Goal: Find specific page/section: Find specific page/section

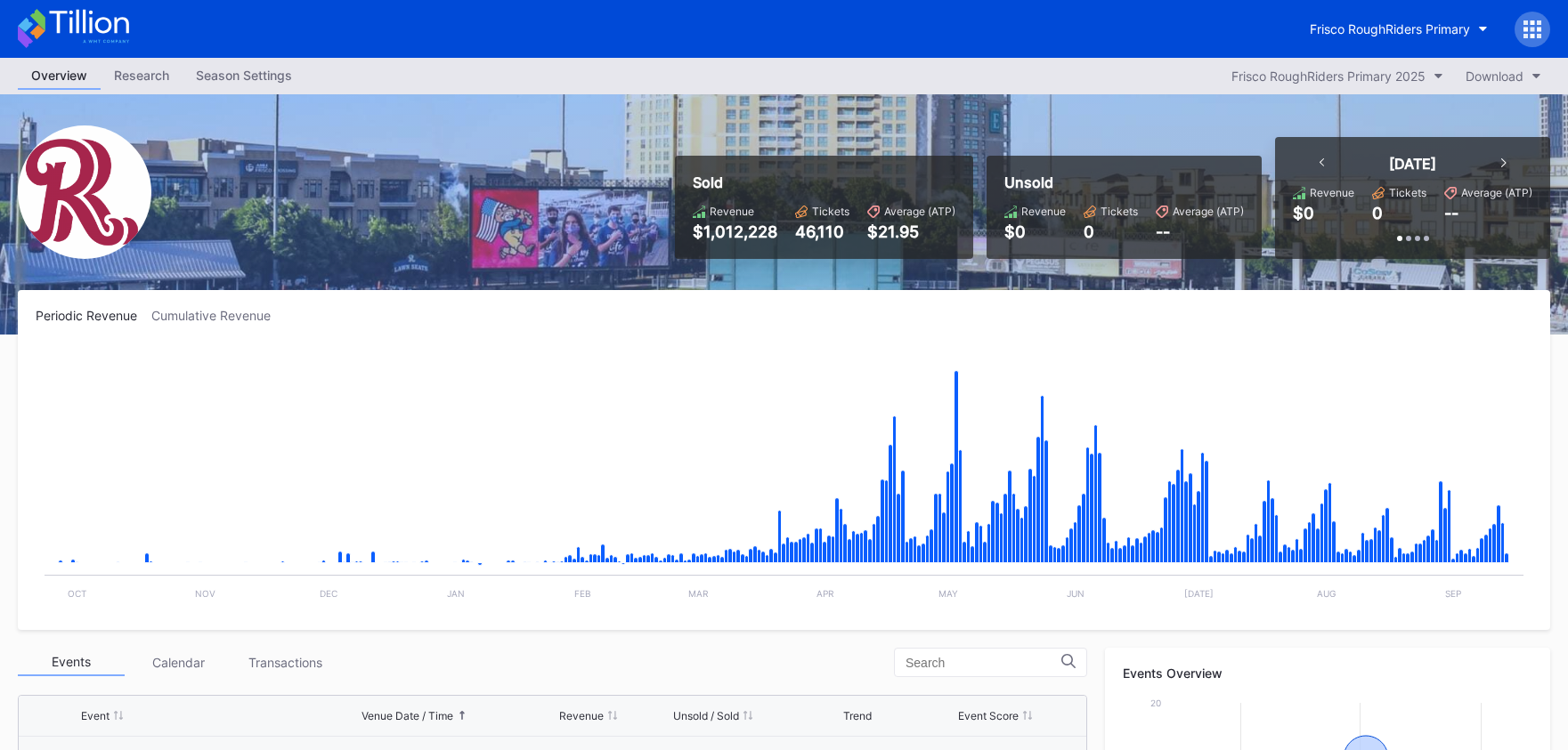
scroll to position [3408, 0]
click at [101, 39] on icon at bounding box center [73, 29] width 112 height 39
click at [284, 76] on div "Season Settings" at bounding box center [243, 76] width 123 height 26
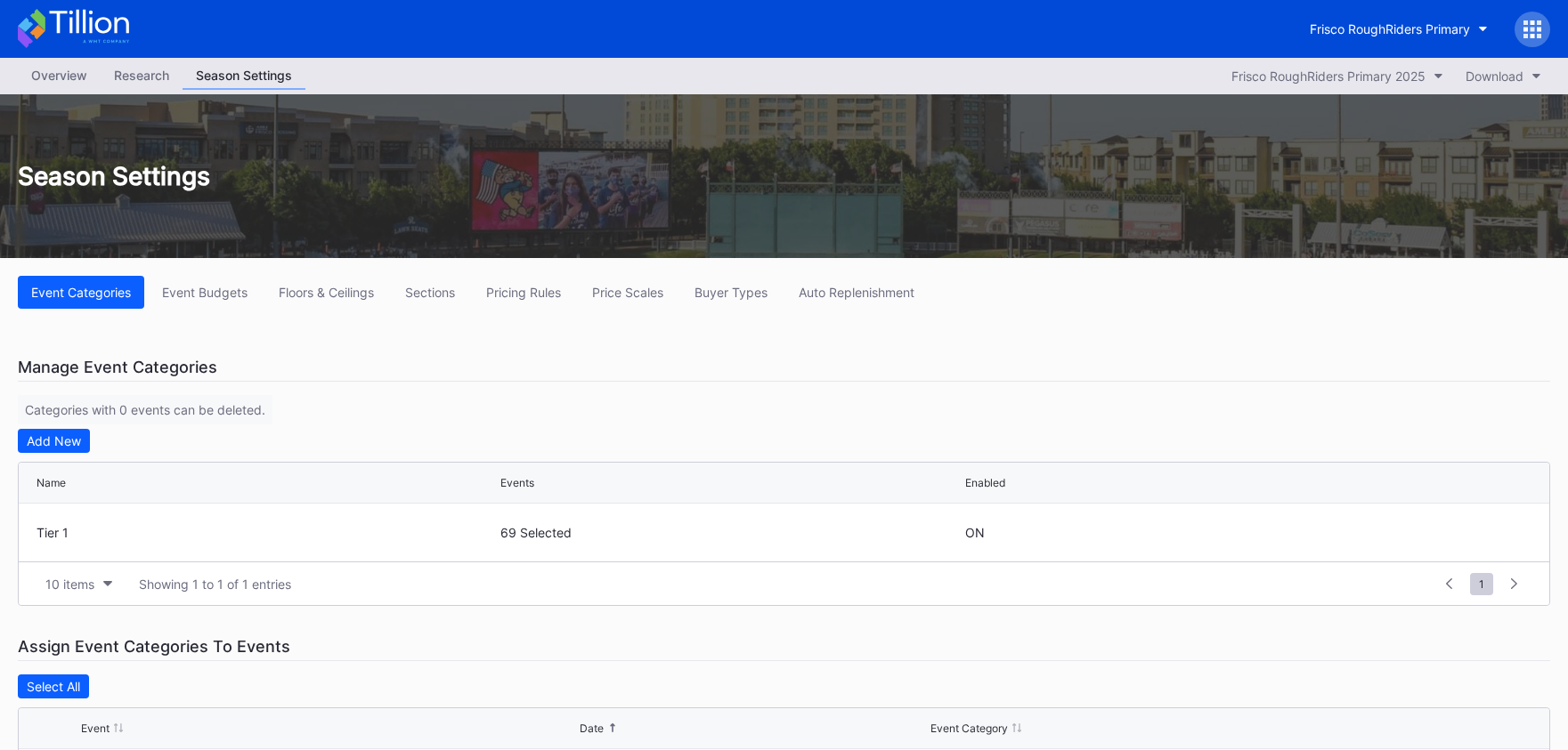
click at [156, 73] on div "Research" at bounding box center [141, 76] width 82 height 26
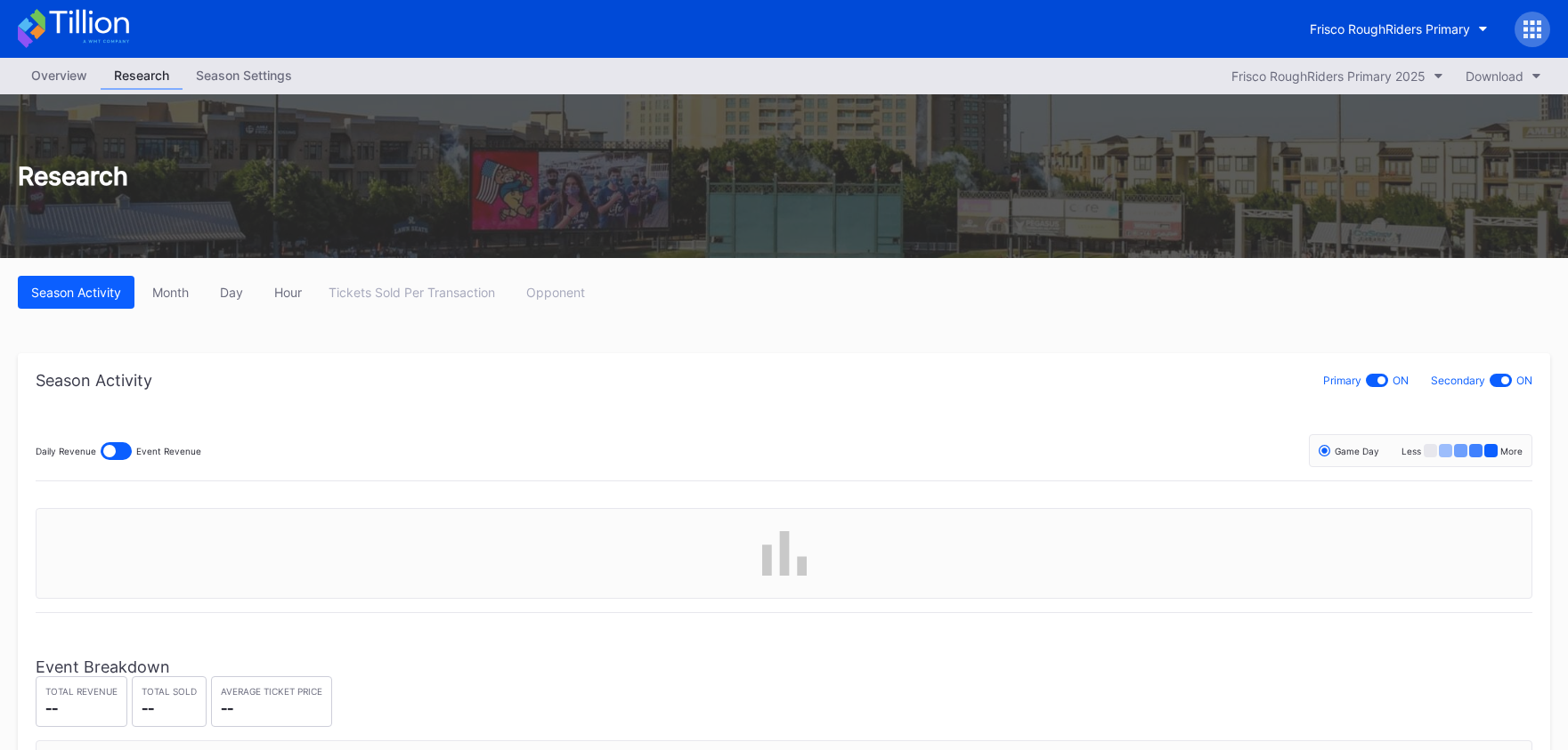
click at [106, 28] on icon at bounding box center [73, 29] width 112 height 39
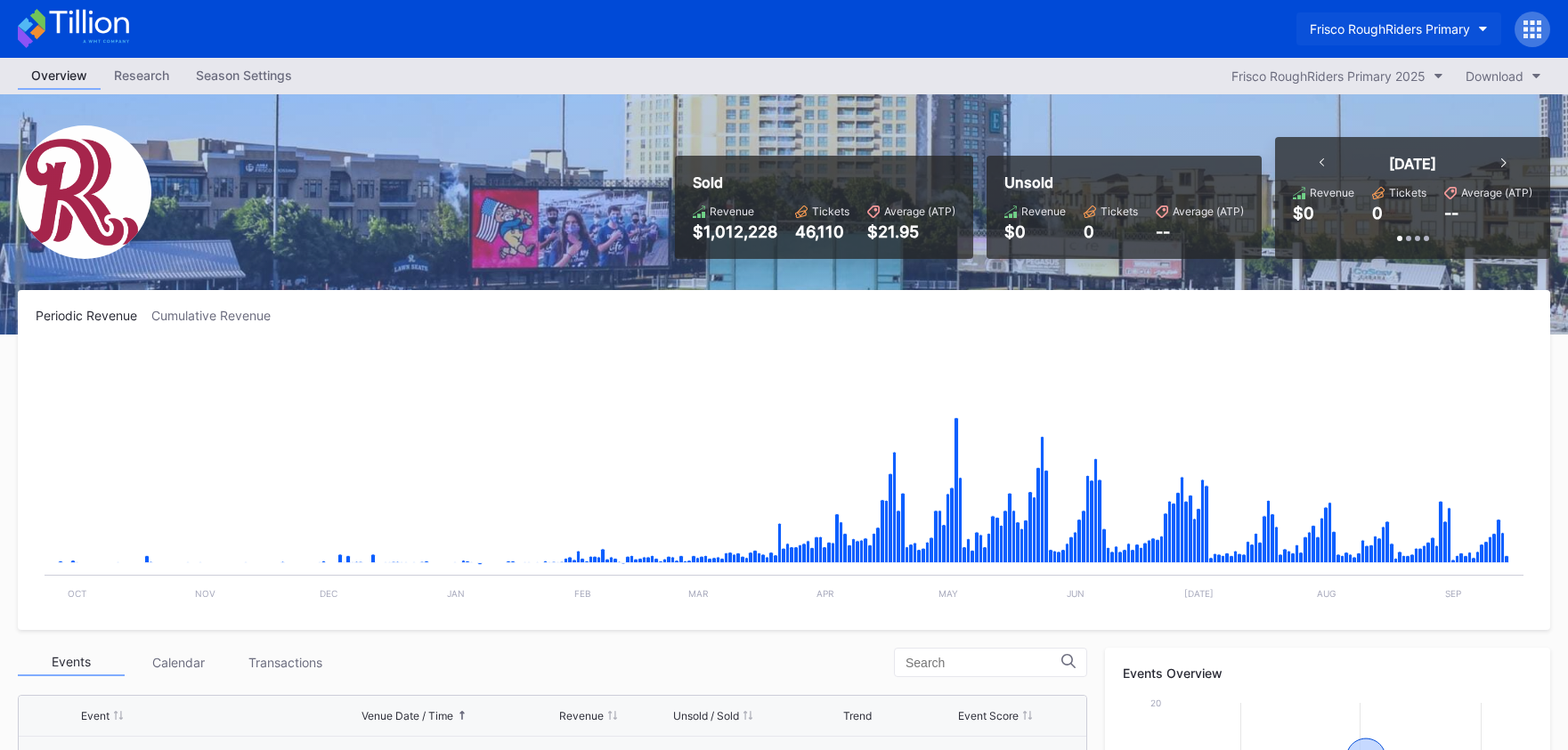
click at [1339, 28] on div "Frisco RoughRiders Primary" at bounding box center [1390, 29] width 160 height 15
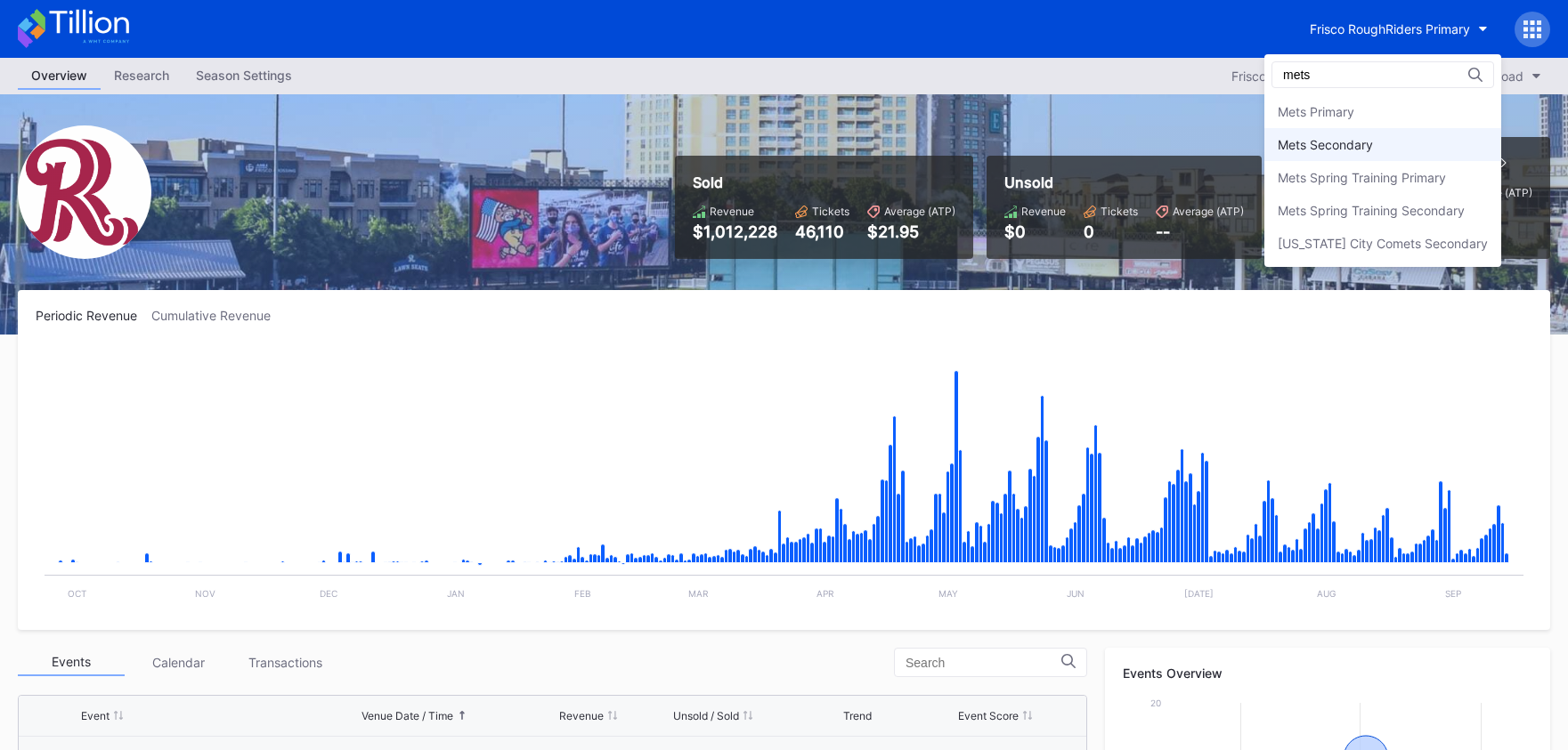
type input "mets"
click at [1325, 144] on div "Mets Secondary" at bounding box center [1325, 145] width 95 height 15
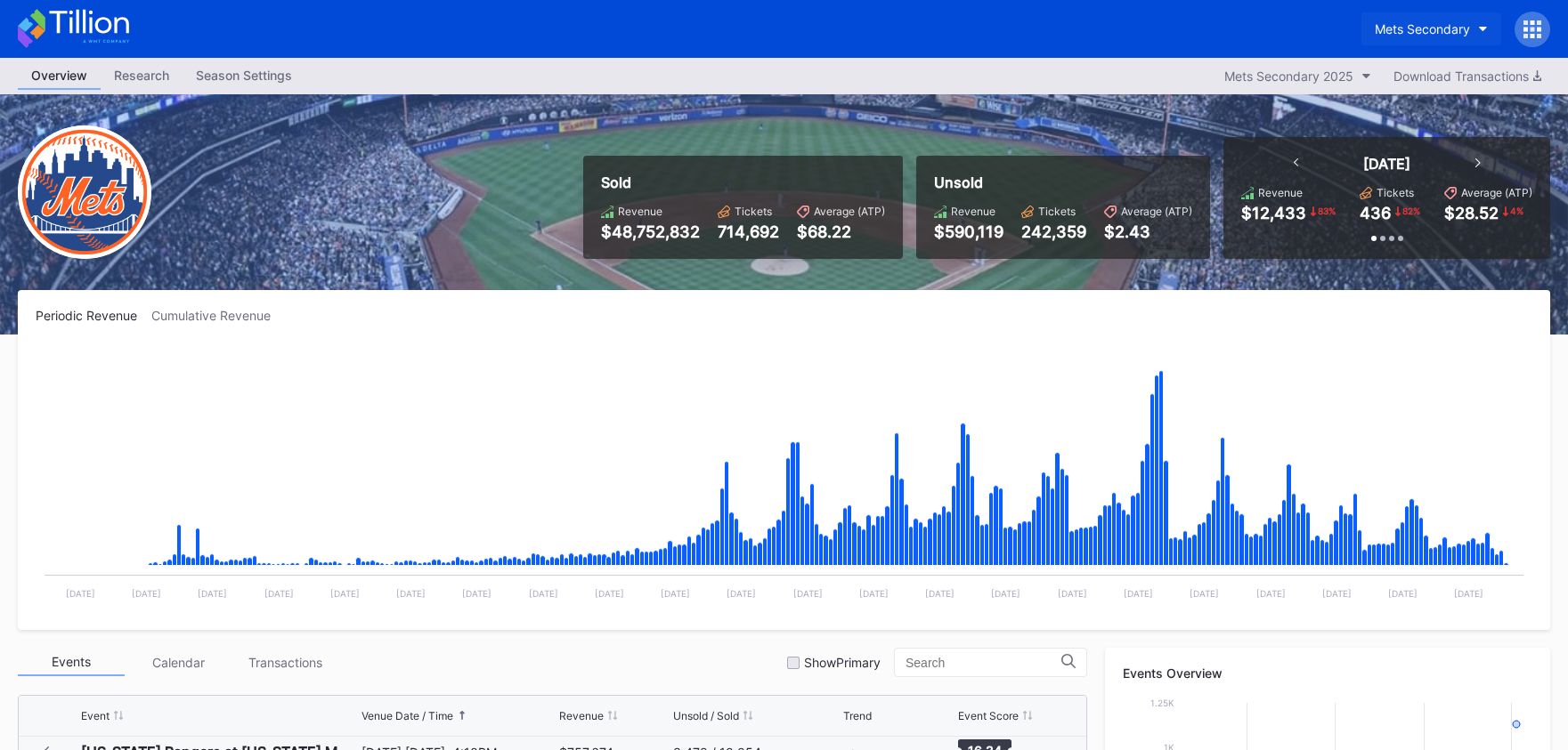
click at [1417, 41] on button "Mets Secondary" at bounding box center [1432, 29] width 140 height 33
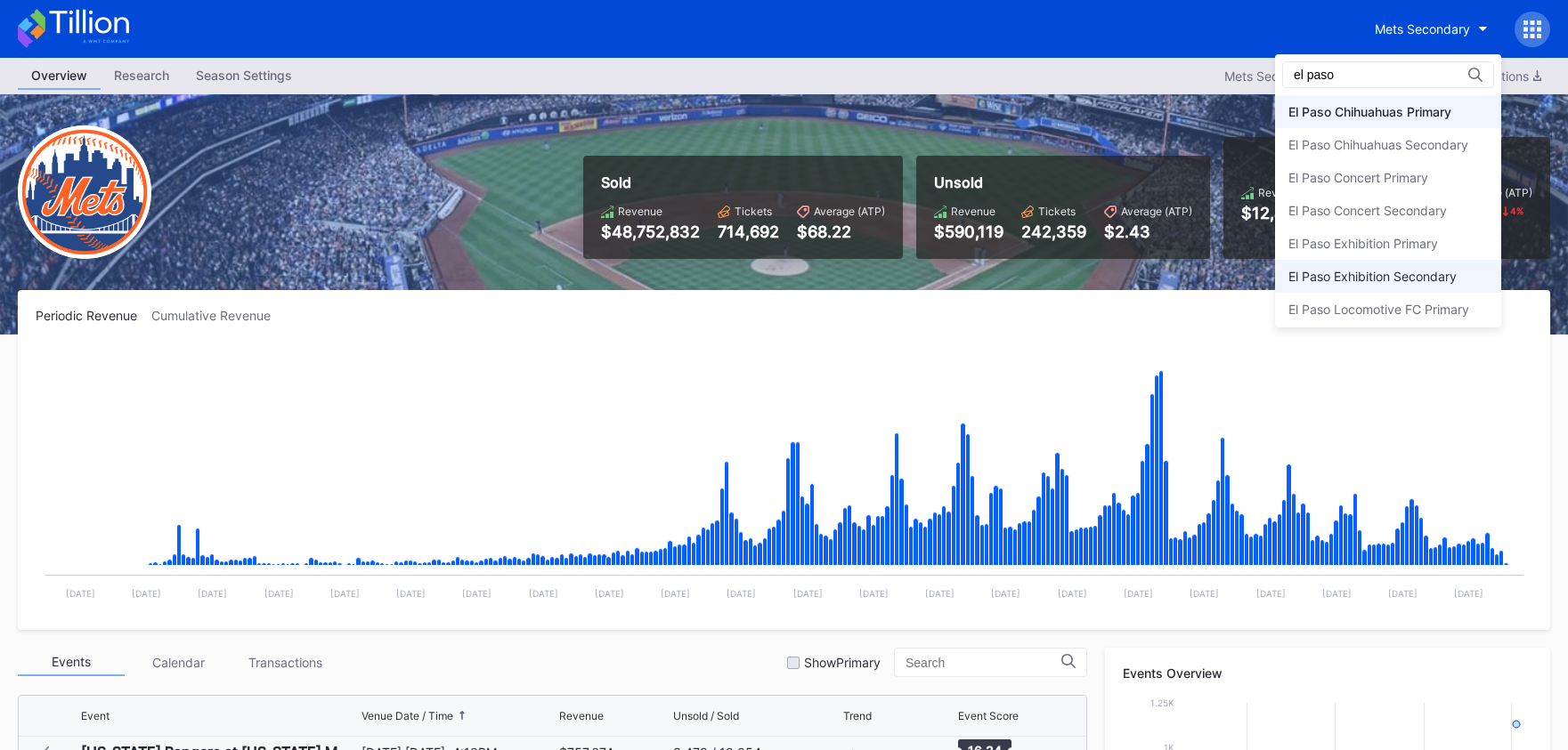
type input "el paso"
click at [1404, 265] on div "El Paso Exhibition Secondary" at bounding box center [1387, 276] width 226 height 33
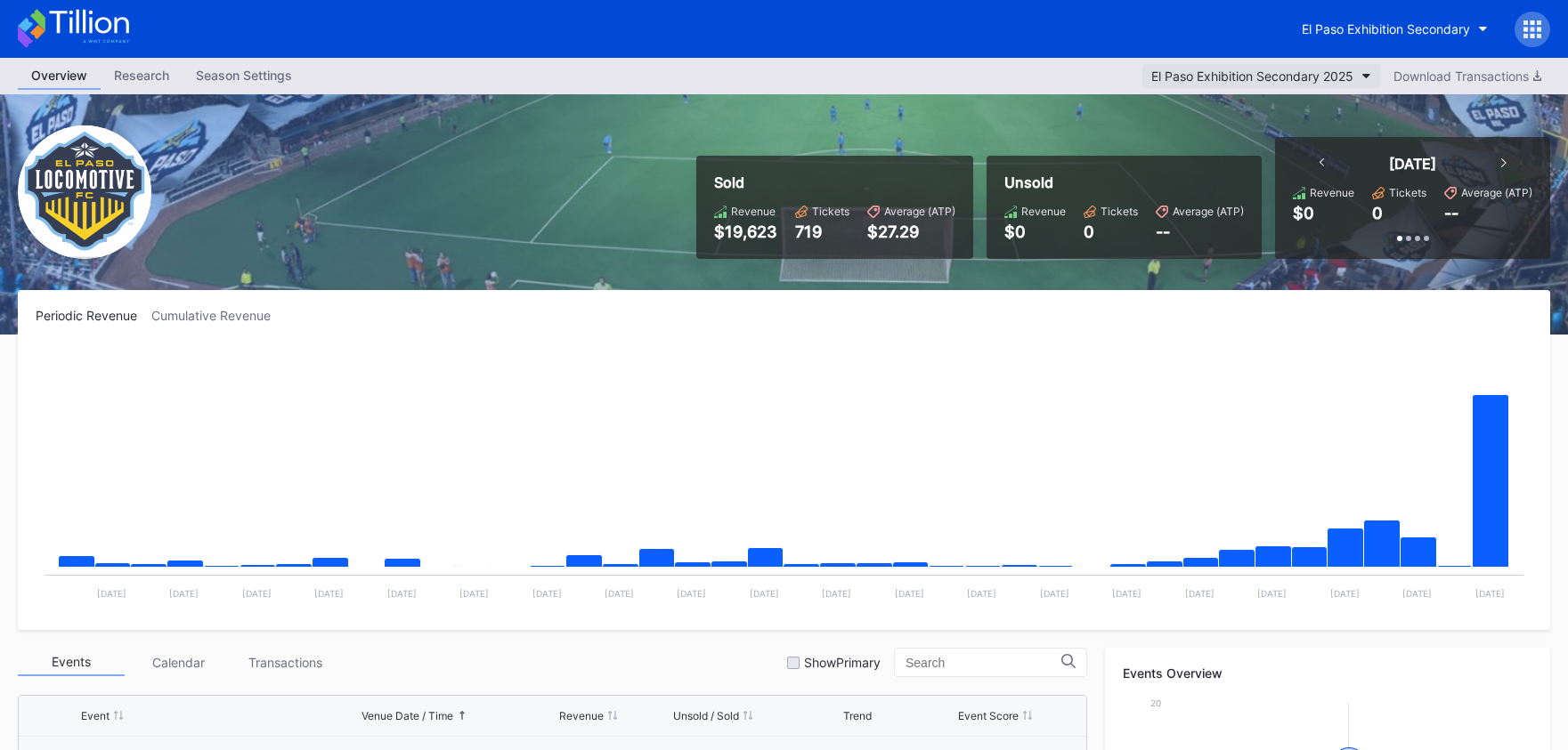
click at [1340, 76] on div "El Paso Exhibition Secondary 2025" at bounding box center [1252, 76] width 202 height 15
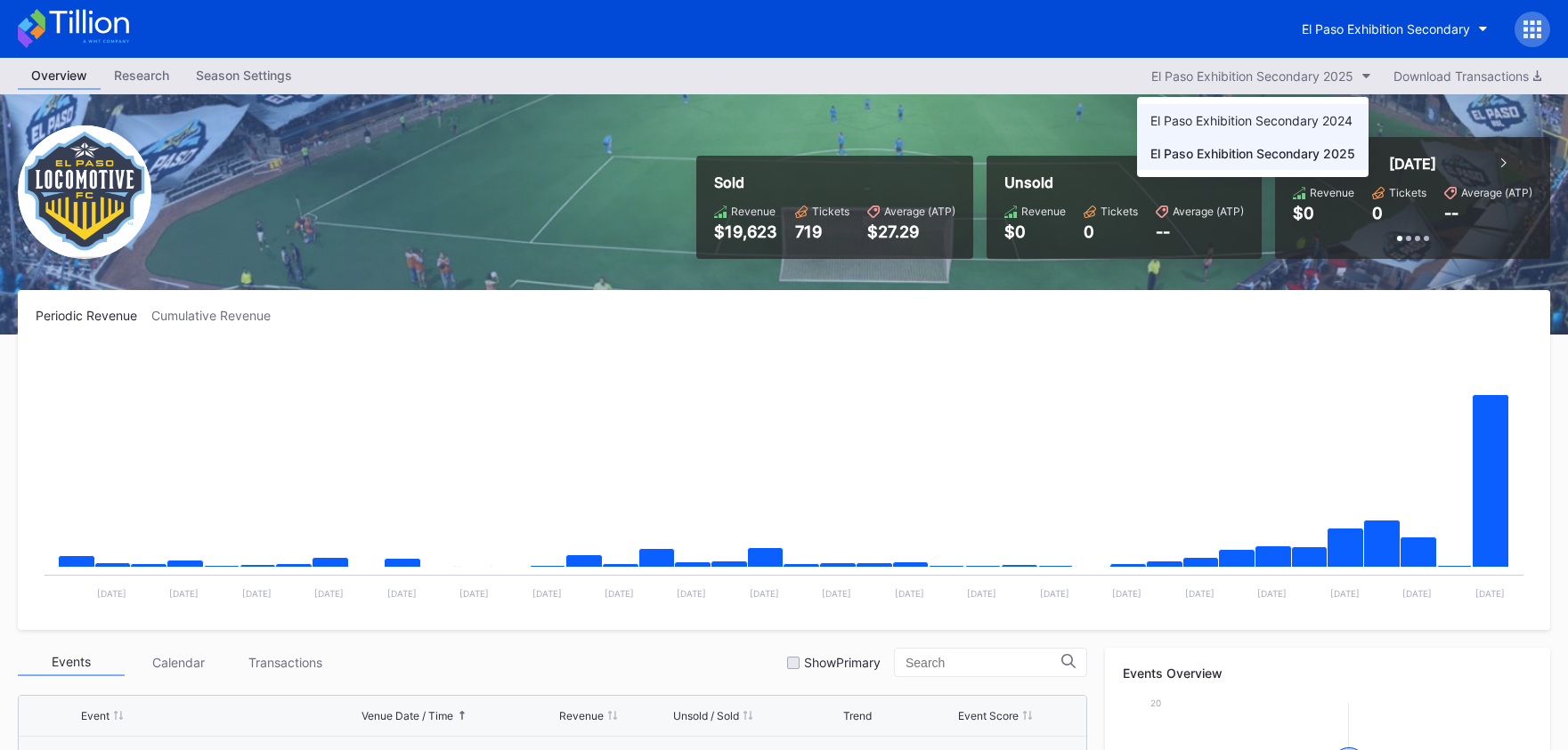
click at [1326, 118] on div "El Paso Exhibition Secondary 2024" at bounding box center [1251, 121] width 202 height 15
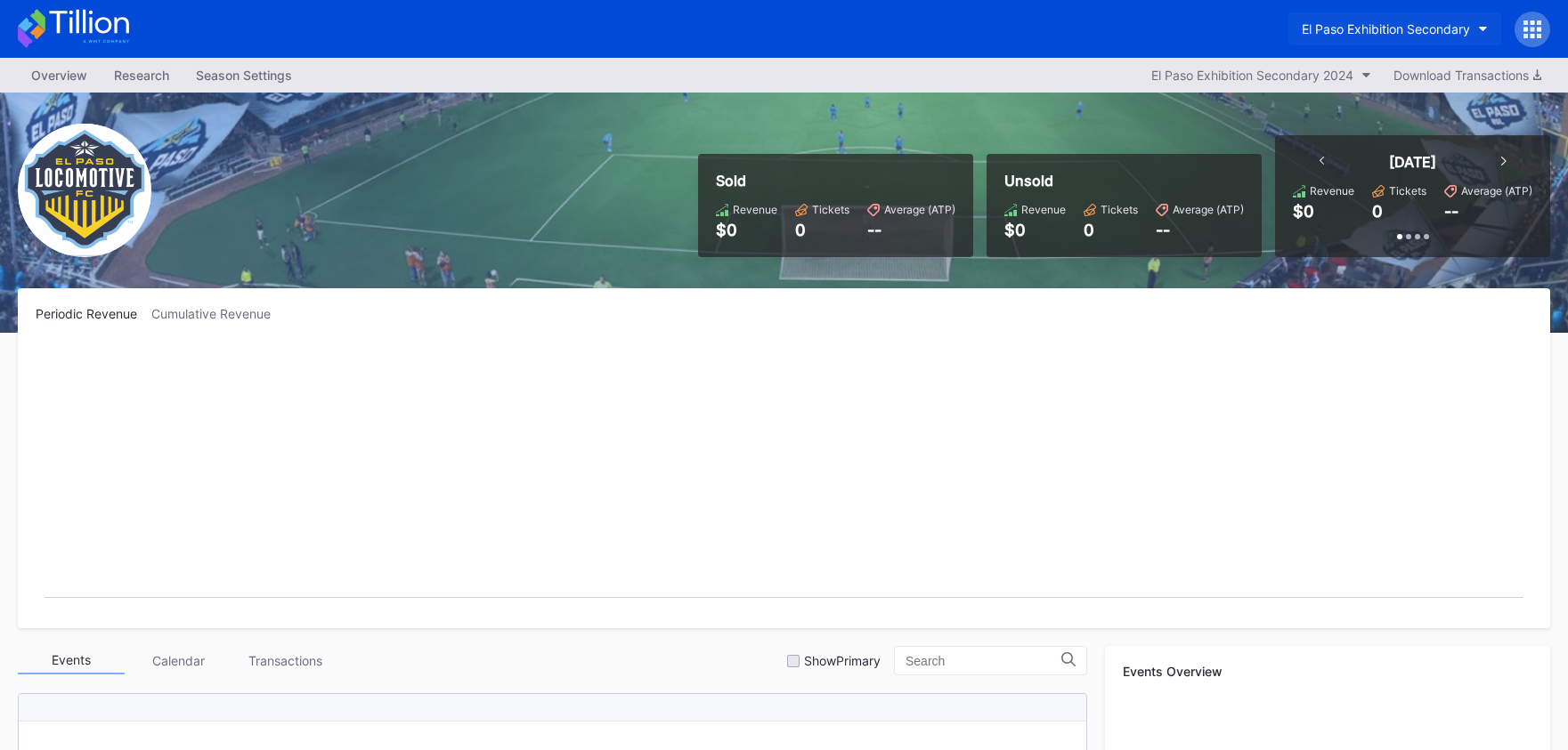
click at [1389, 39] on button "El Paso Exhibition Secondary" at bounding box center [1394, 29] width 213 height 33
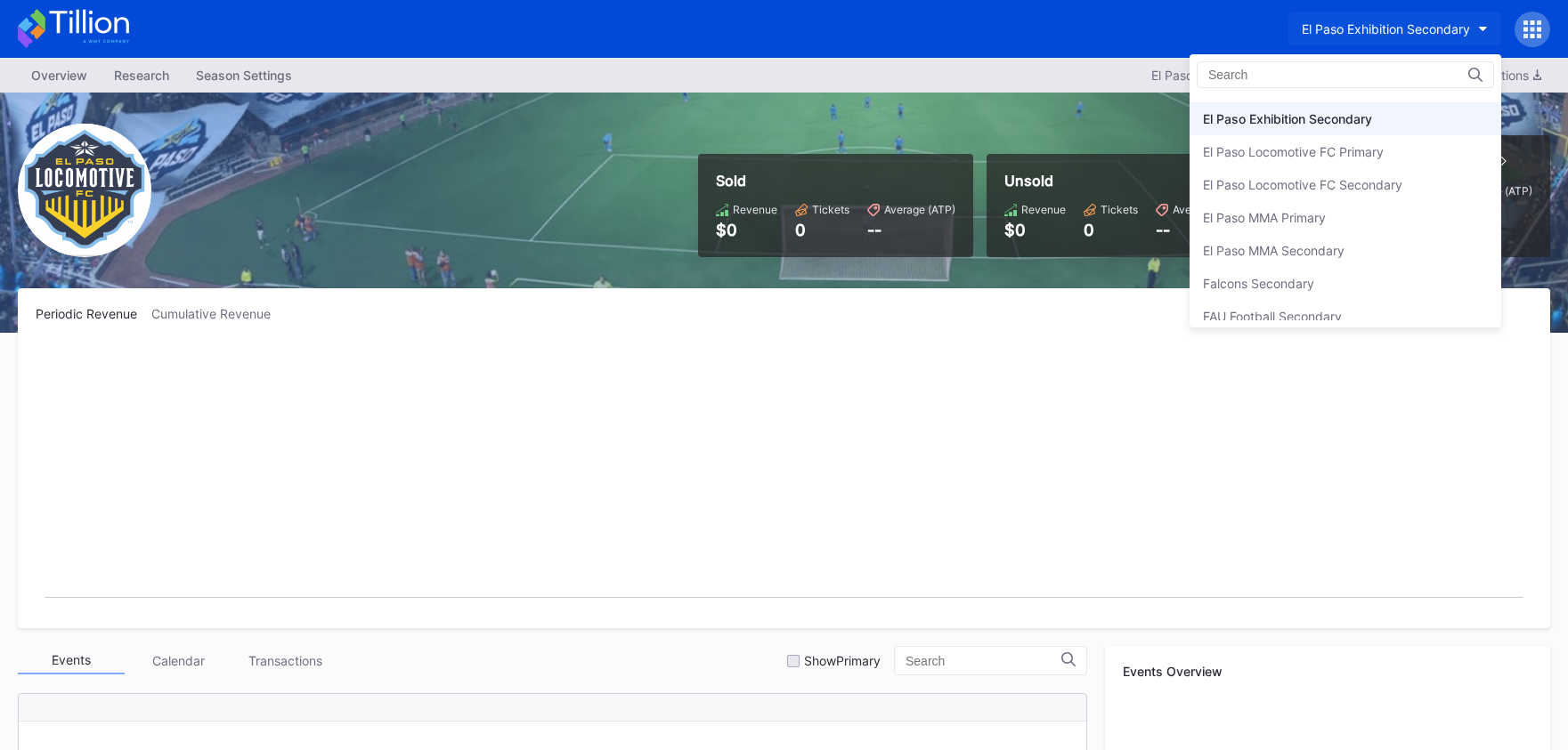
scroll to position [1687, 0]
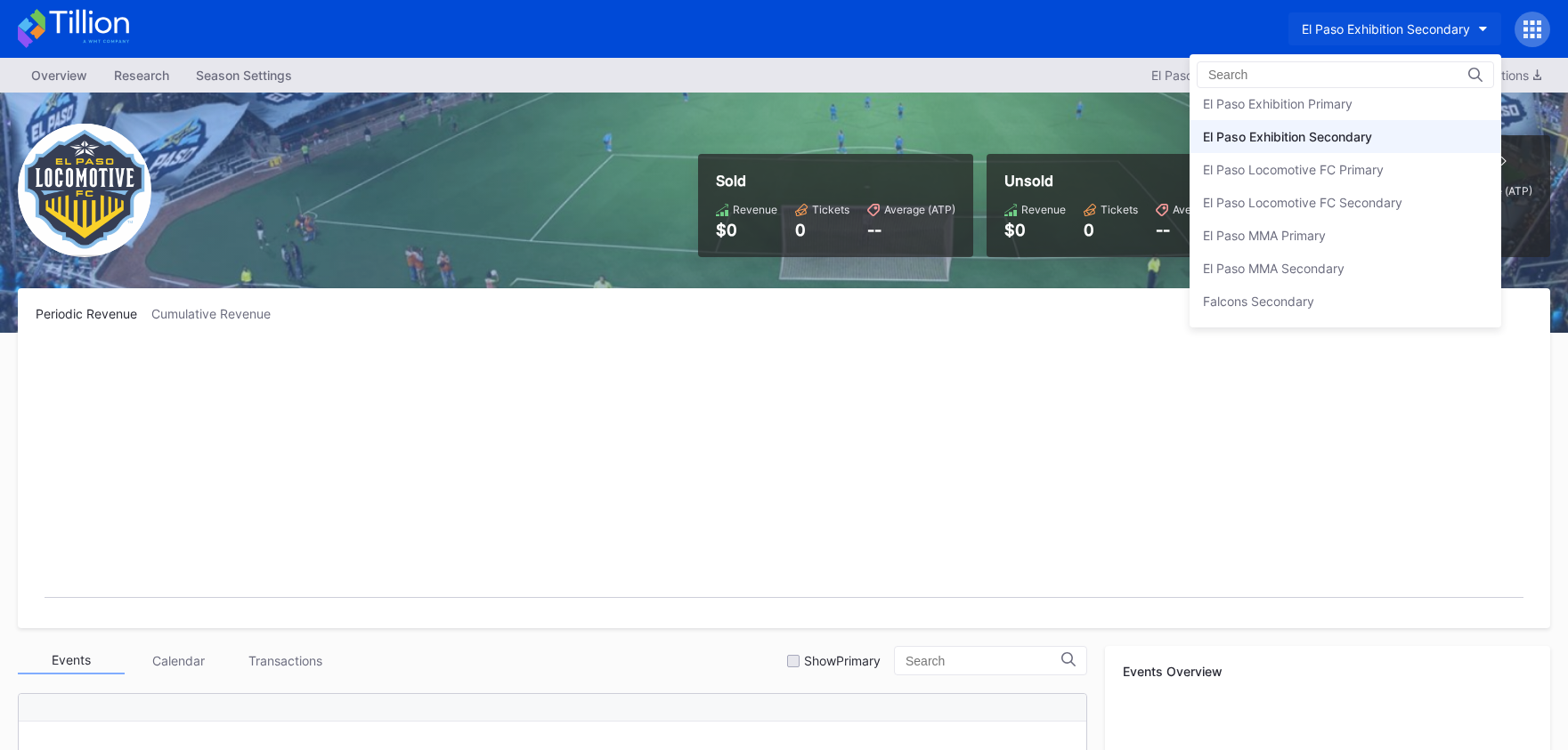
click at [1349, 115] on div "El Paso Exhibition Primary" at bounding box center [1345, 104] width 312 height 33
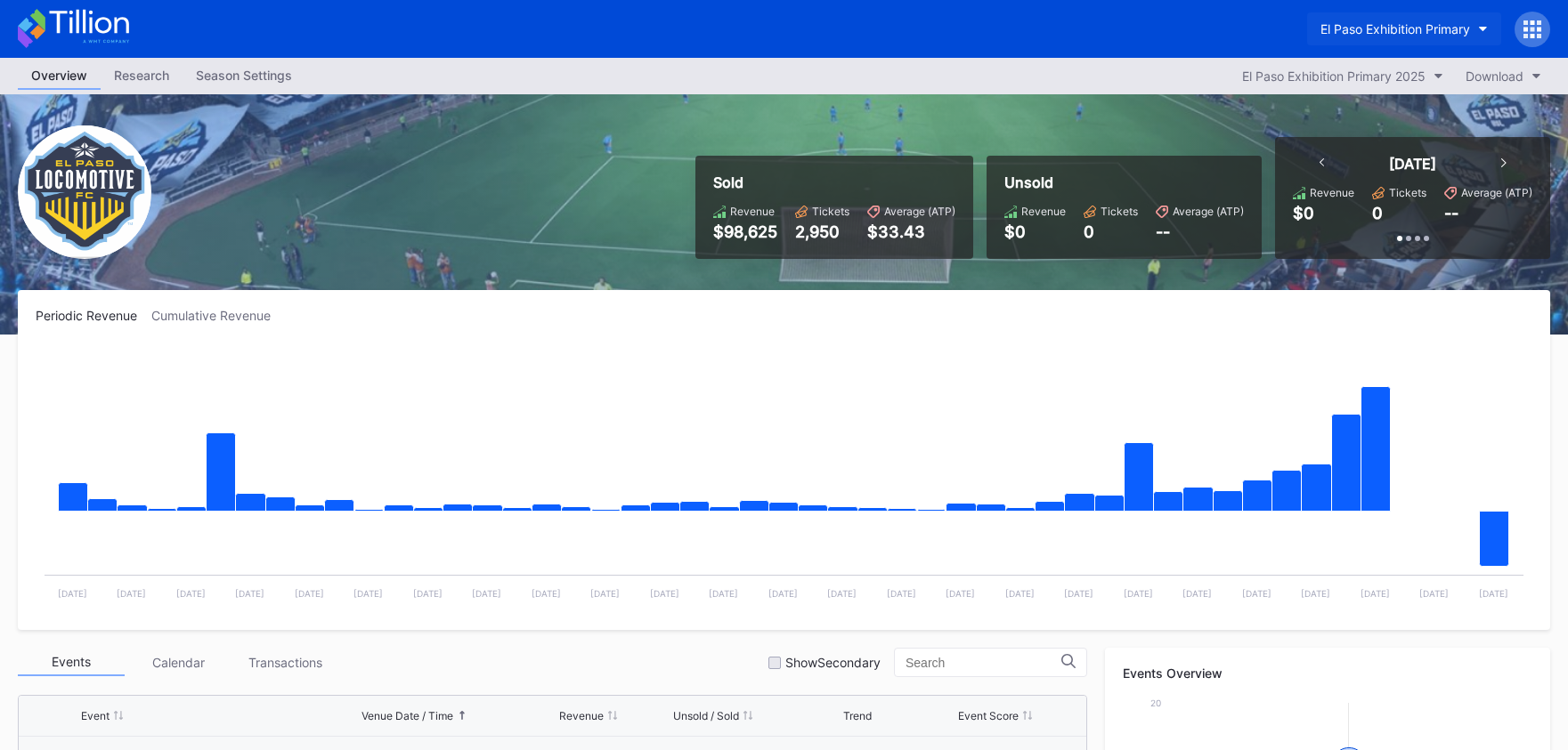
click at [1447, 33] on div "El Paso Exhibition Primary" at bounding box center [1395, 29] width 149 height 15
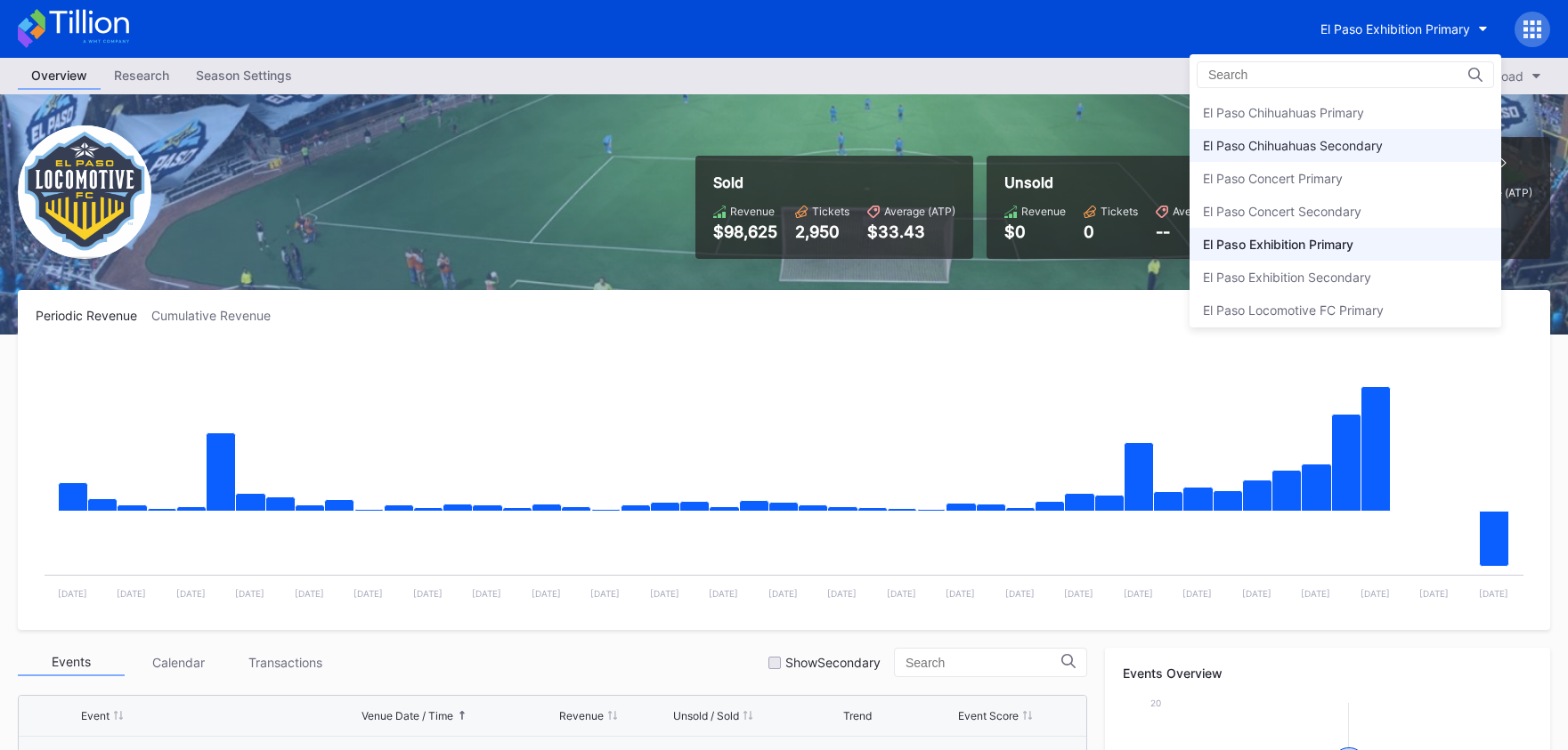
scroll to position [1546, 0]
